Goal: Information Seeking & Learning: Learn about a topic

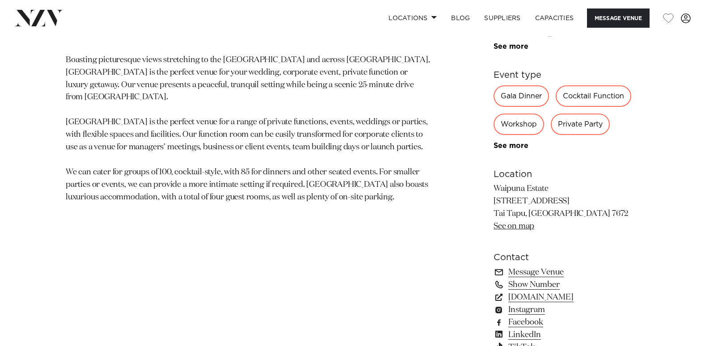
scroll to position [491, 0]
drag, startPoint x: 209, startPoint y: 140, endPoint x: 295, endPoint y: 130, distance: 86.8
click at [295, 130] on p "Boasting picturesque views stretching to the [GEOGRAPHIC_DATA] and across [GEOG…" at bounding box center [248, 129] width 364 height 150
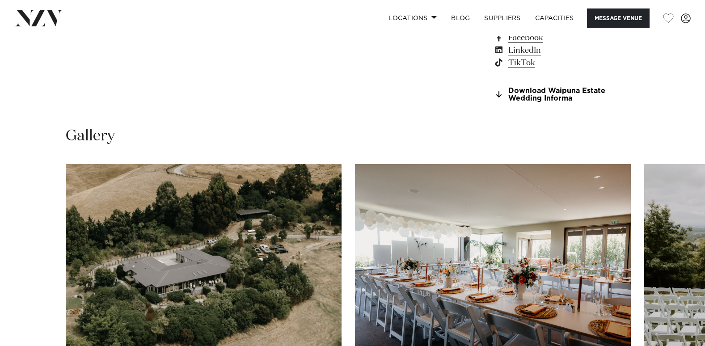
scroll to position [938, 0]
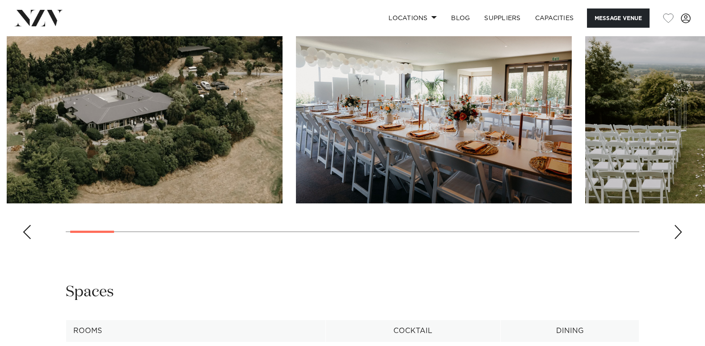
click at [369, 126] on img "2 / 26" at bounding box center [434, 102] width 276 height 202
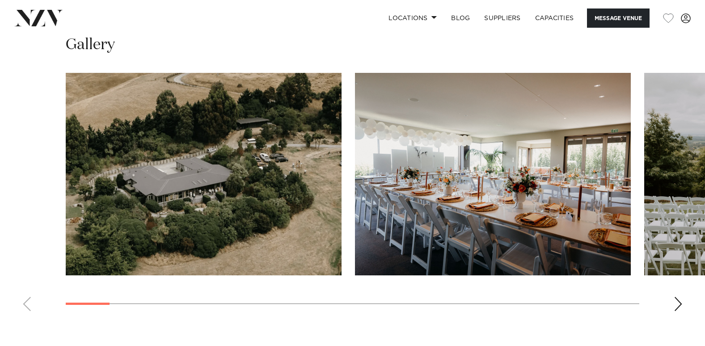
scroll to position [849, 0]
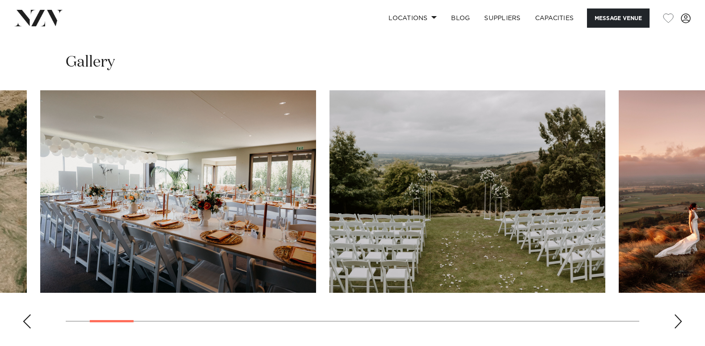
click at [185, 205] on img "2 / 26" at bounding box center [178, 191] width 276 height 202
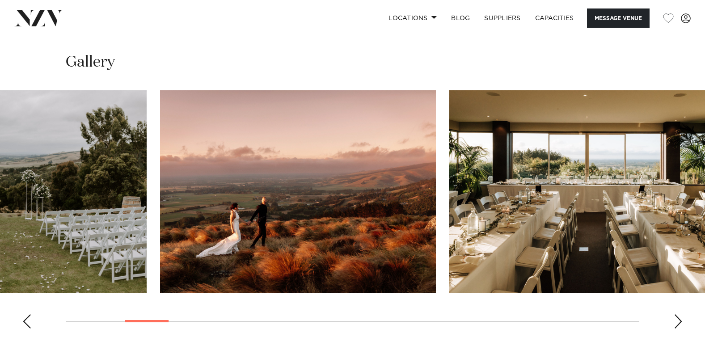
click at [41, 185] on img "3 / 26" at bounding box center [9, 191] width 276 height 202
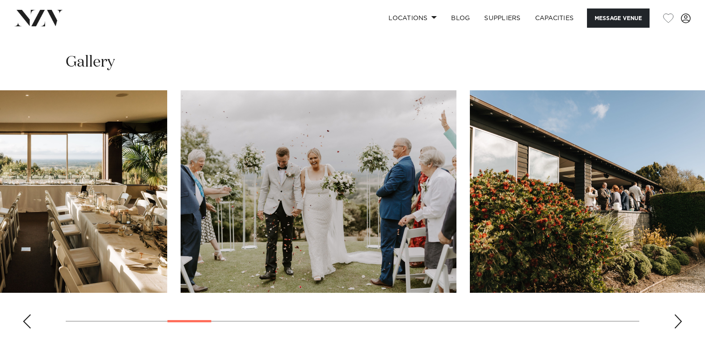
click at [72, 191] on img "5 / 26" at bounding box center [29, 191] width 276 height 202
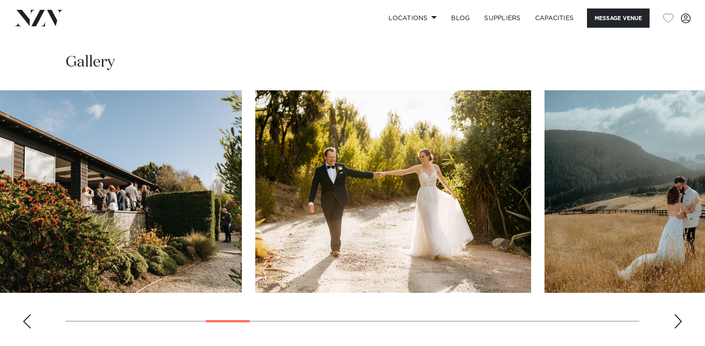
click at [84, 183] on img "7 / 26" at bounding box center [104, 191] width 276 height 202
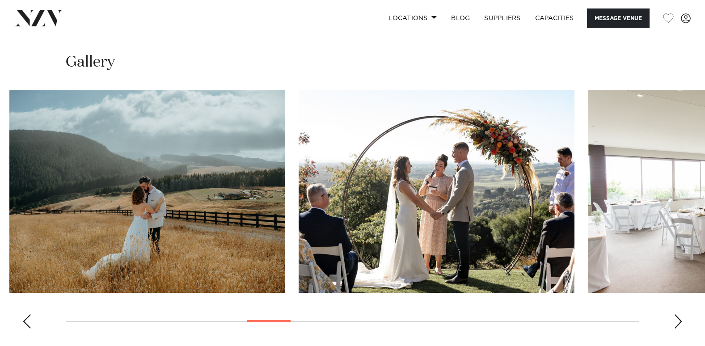
click at [147, 190] on img "9 / 26" at bounding box center [147, 191] width 276 height 202
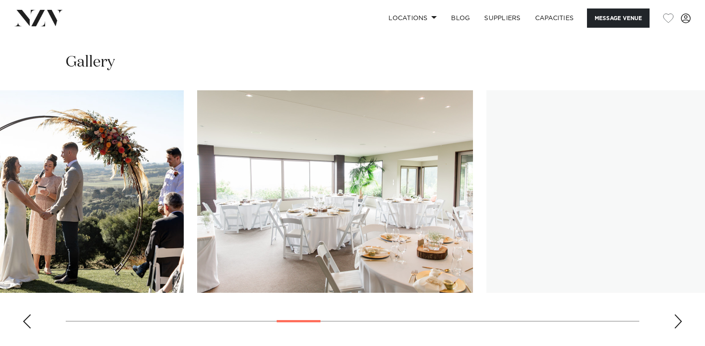
click at [197, 193] on img "11 / 26" at bounding box center [335, 191] width 276 height 202
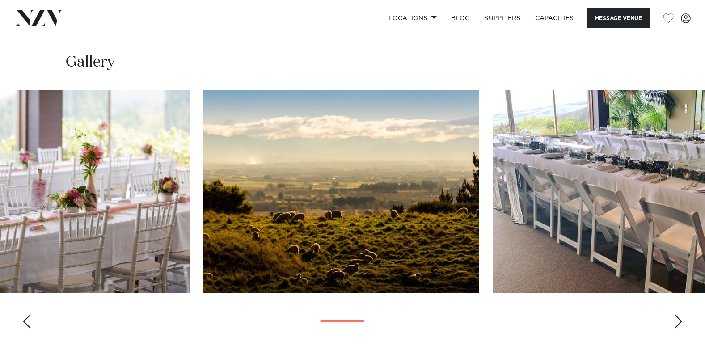
click at [46, 181] on img "12 / 26" at bounding box center [52, 191] width 276 height 202
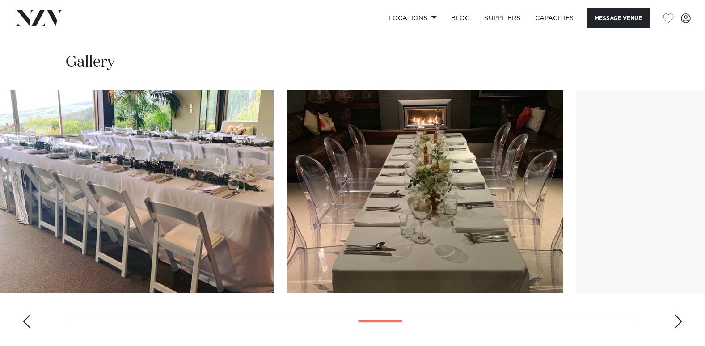
click at [123, 190] on img "14 / 26" at bounding box center [136, 191] width 276 height 202
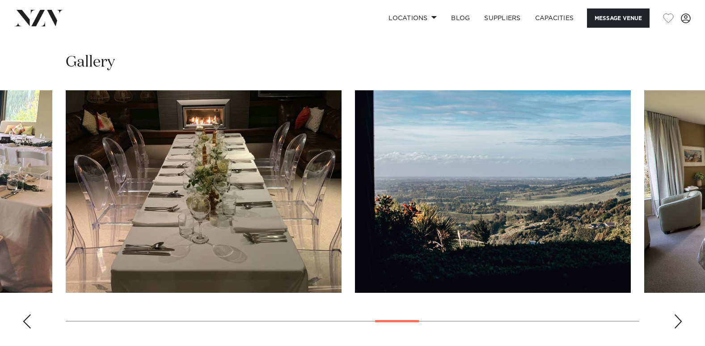
click at [355, 207] on img "16 / 26" at bounding box center [493, 191] width 276 height 202
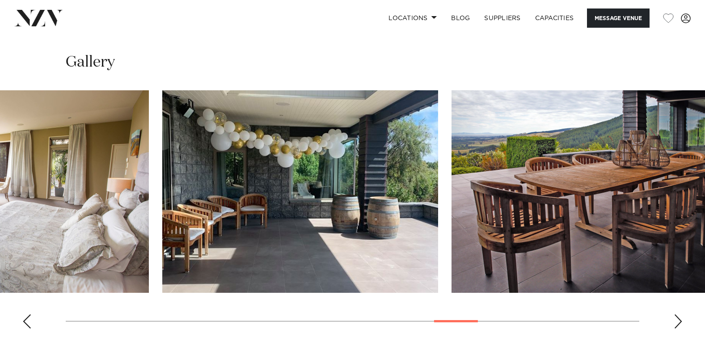
click at [162, 215] on img "18 / 26" at bounding box center [300, 191] width 276 height 202
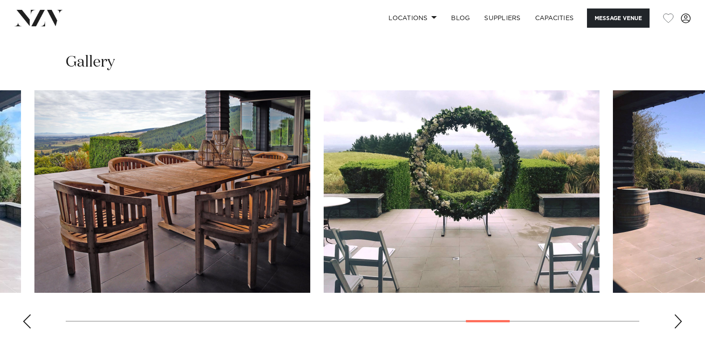
click at [239, 222] on img "19 / 26" at bounding box center [172, 191] width 276 height 202
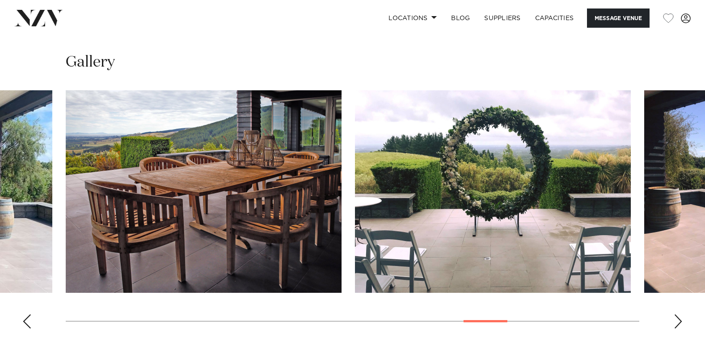
click at [136, 175] on swiper-container at bounding box center [352, 212] width 705 height 245
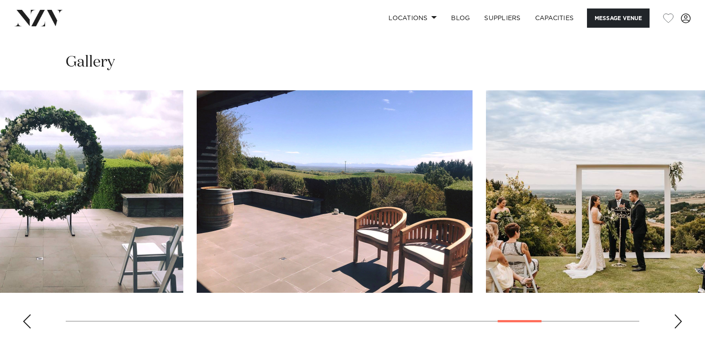
click at [8, 161] on img "20 / 26" at bounding box center [46, 191] width 276 height 202
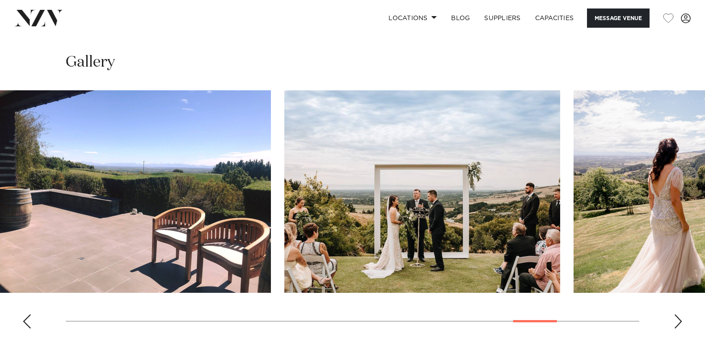
click at [284, 174] on img "22 / 26" at bounding box center [422, 191] width 276 height 202
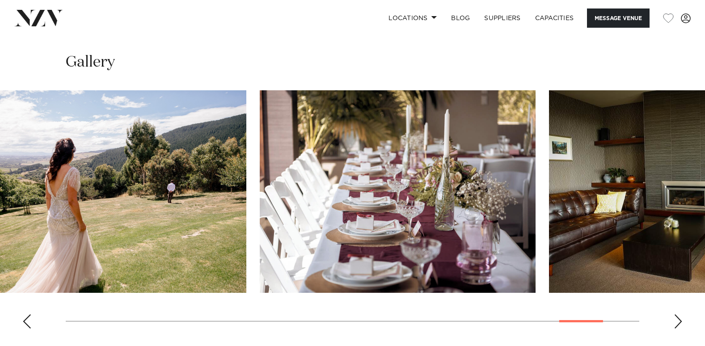
click at [260, 158] on img "24 / 26" at bounding box center [398, 191] width 276 height 202
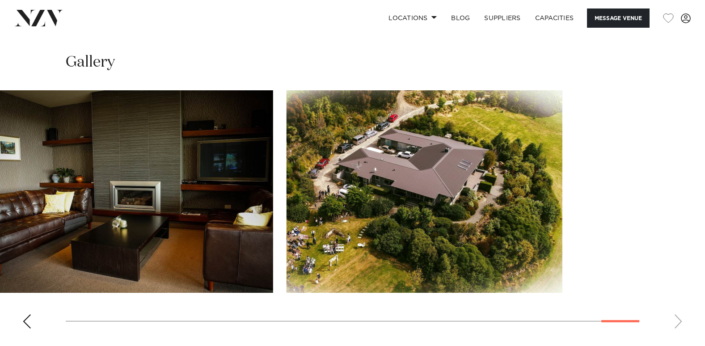
click at [0, 0] on slot at bounding box center [0, 0] width 0 height 0
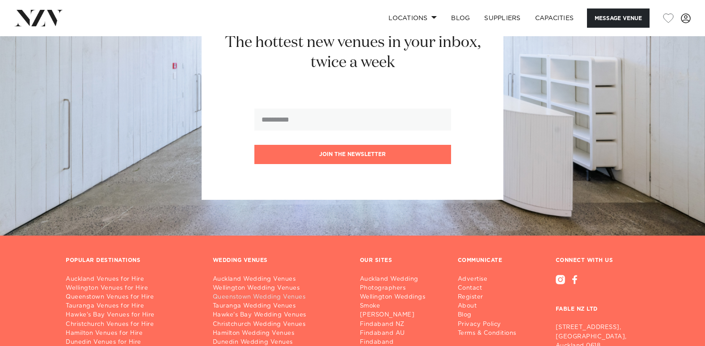
scroll to position [2310, 0]
